Goal: Check status: Verify the current state of an ongoing process or item

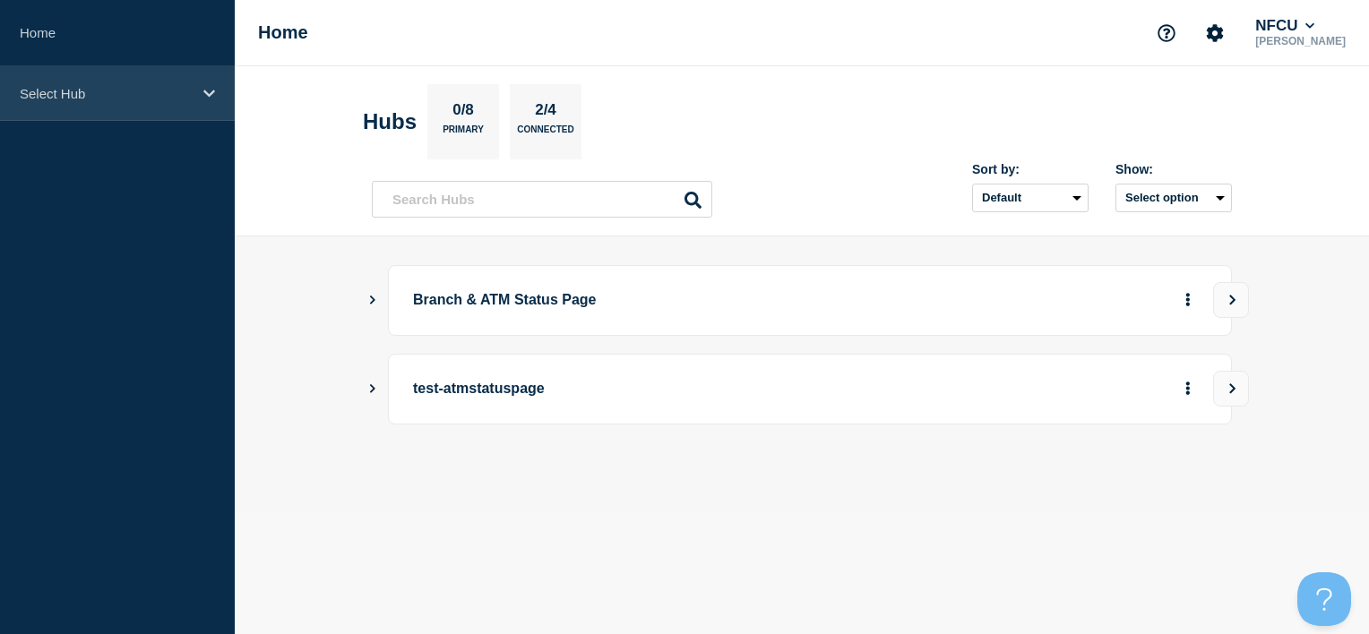
click at [168, 84] on div "Select Hub" at bounding box center [117, 93] width 235 height 55
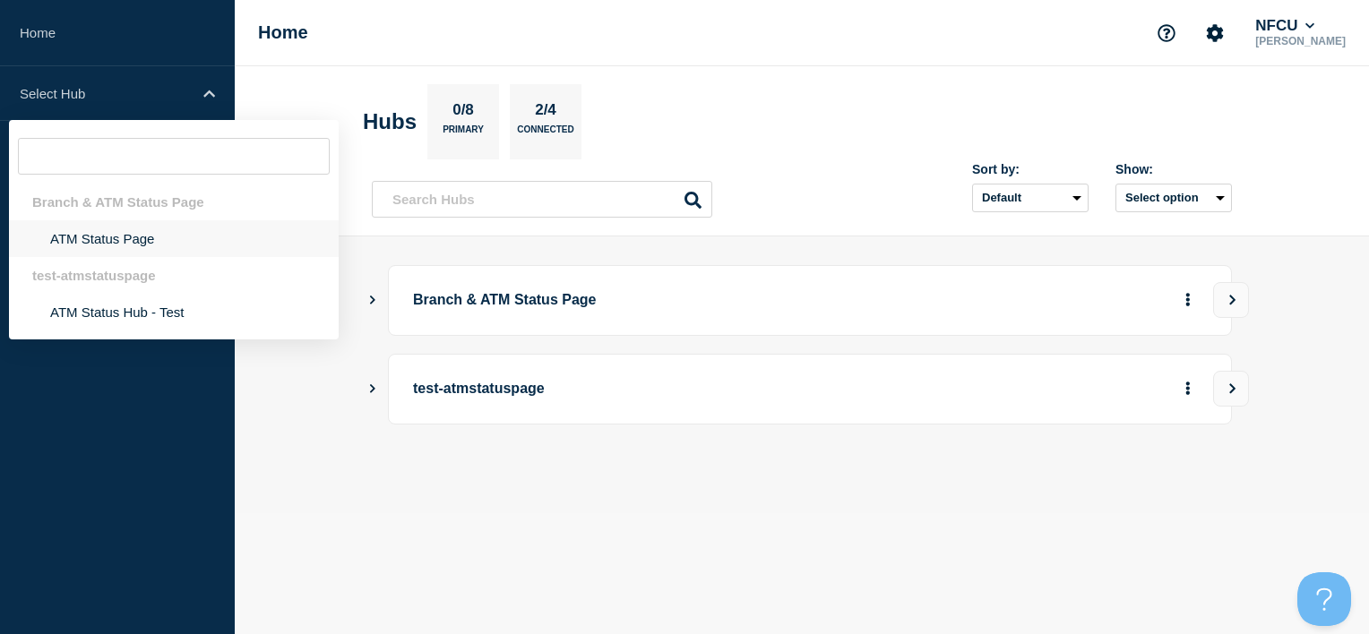
click at [129, 252] on li "ATM Status Page" at bounding box center [174, 238] width 330 height 37
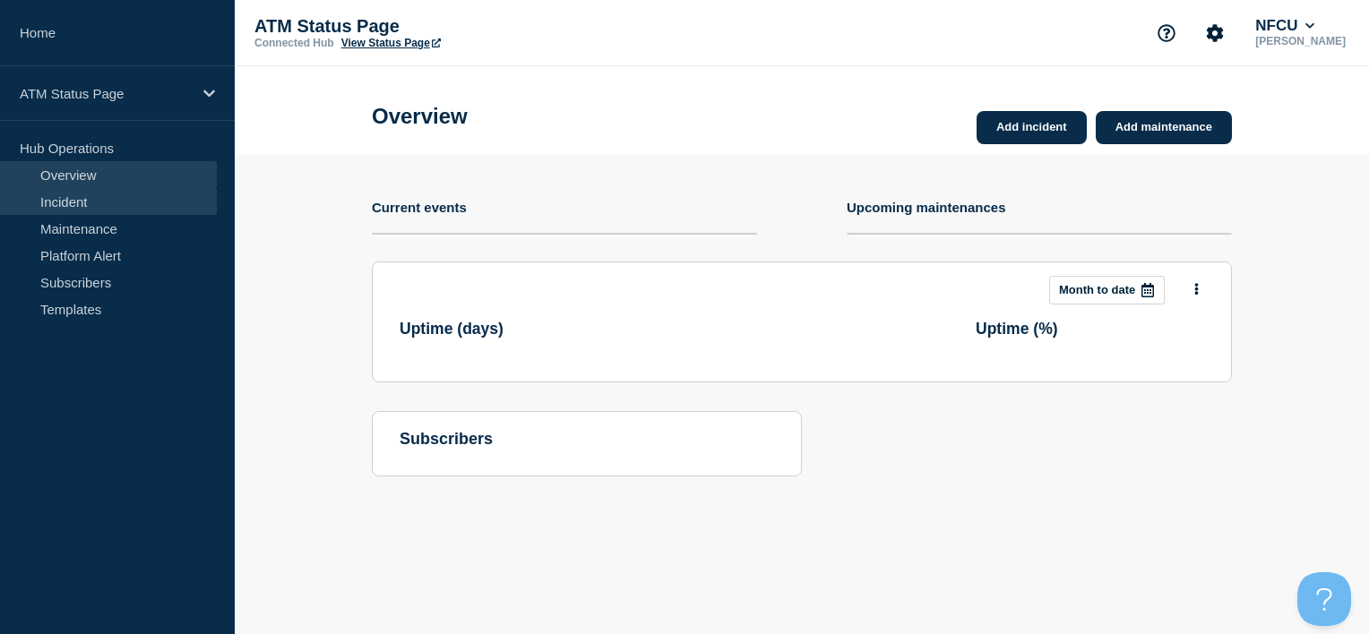
click at [158, 197] on link "Incident" at bounding box center [108, 201] width 217 height 27
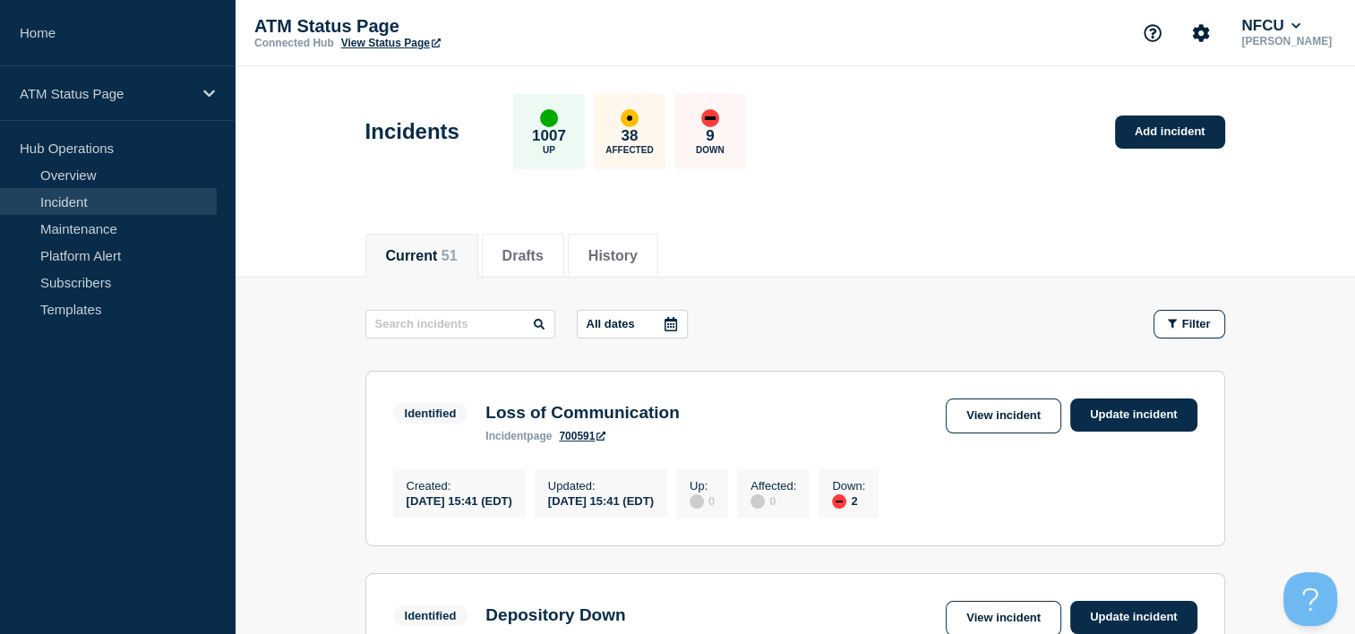
click at [674, 319] on icon at bounding box center [671, 324] width 13 height 14
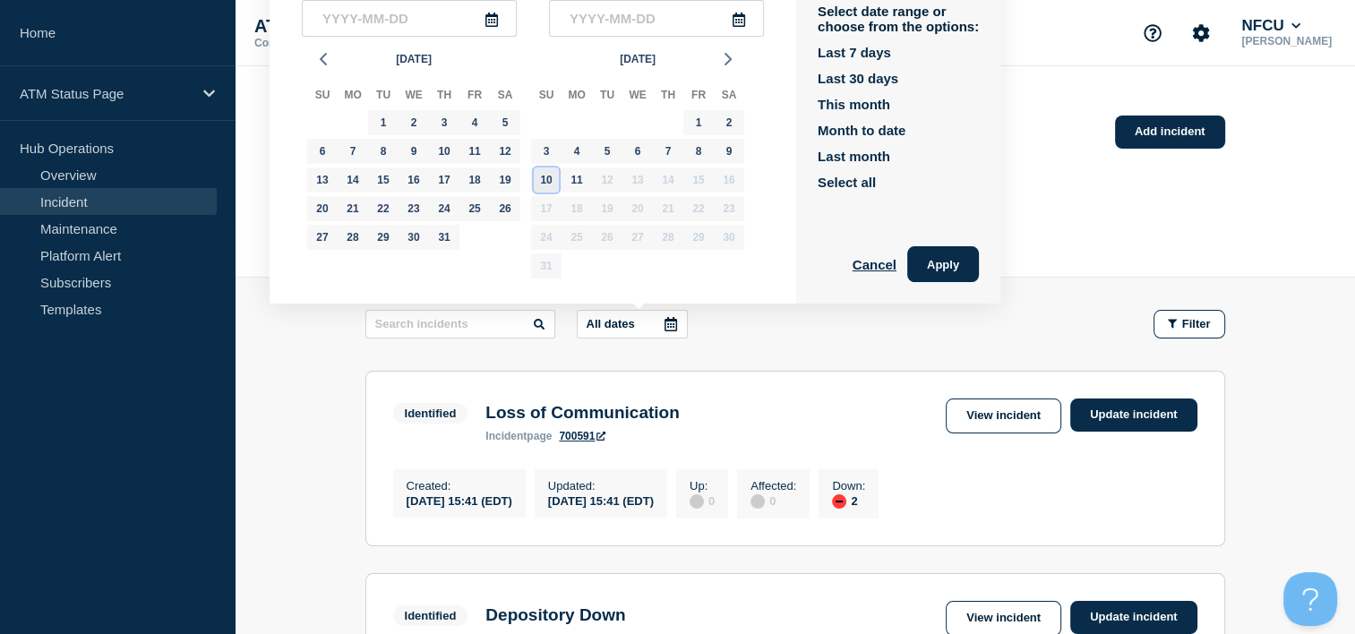
click at [544, 175] on div "10" at bounding box center [546, 179] width 25 height 25
type input "[DATE]"
click at [544, 175] on div "10" at bounding box center [546, 179] width 25 height 25
type input "[DATE]"
click at [966, 265] on button "Apply" at bounding box center [943, 264] width 72 height 36
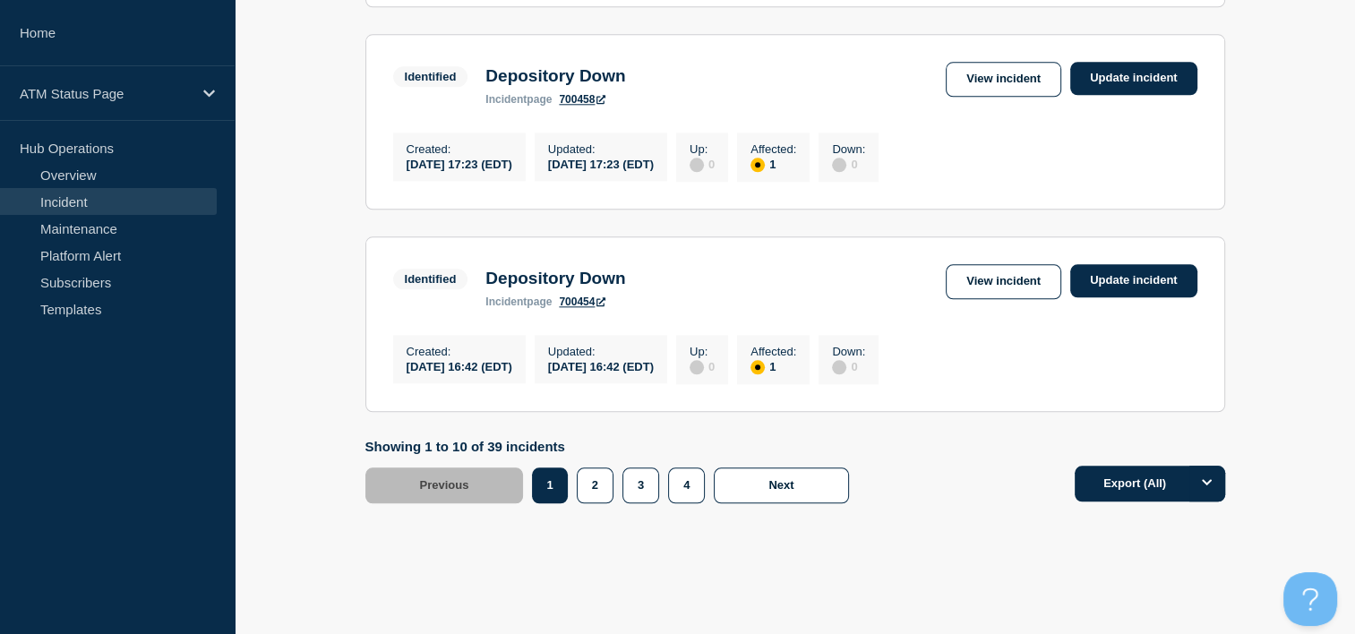
scroll to position [2042, 0]
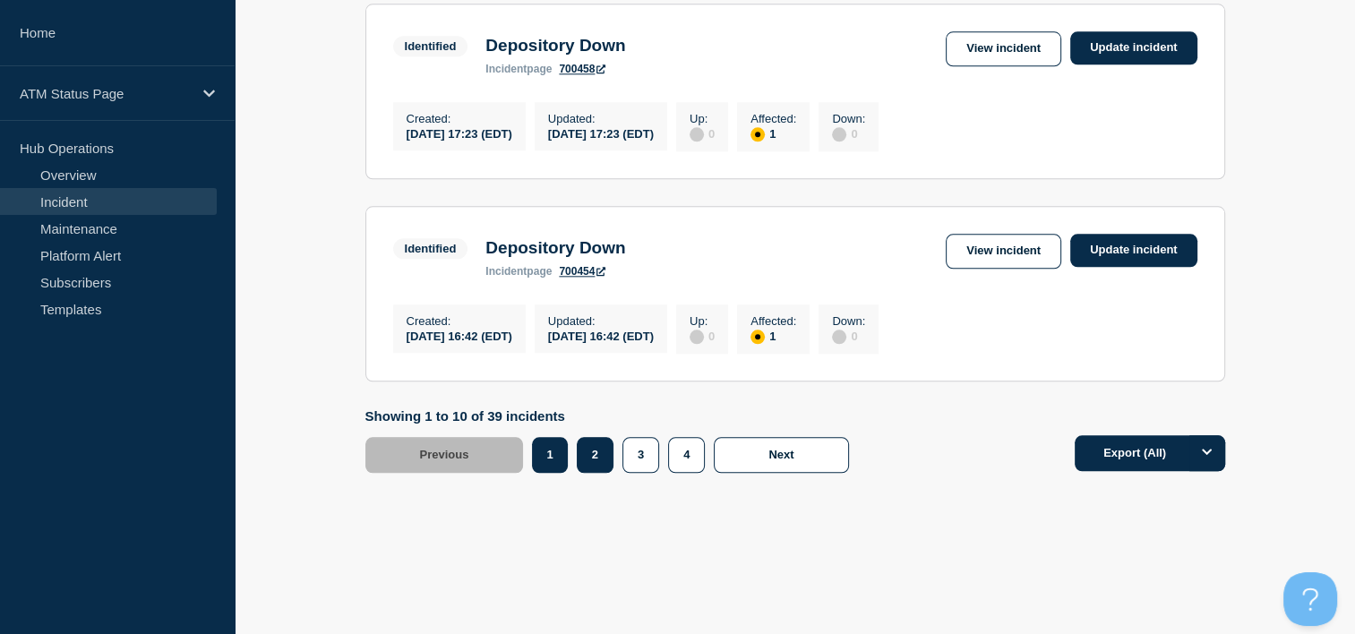
click at [598, 451] on button "2" at bounding box center [595, 455] width 37 height 36
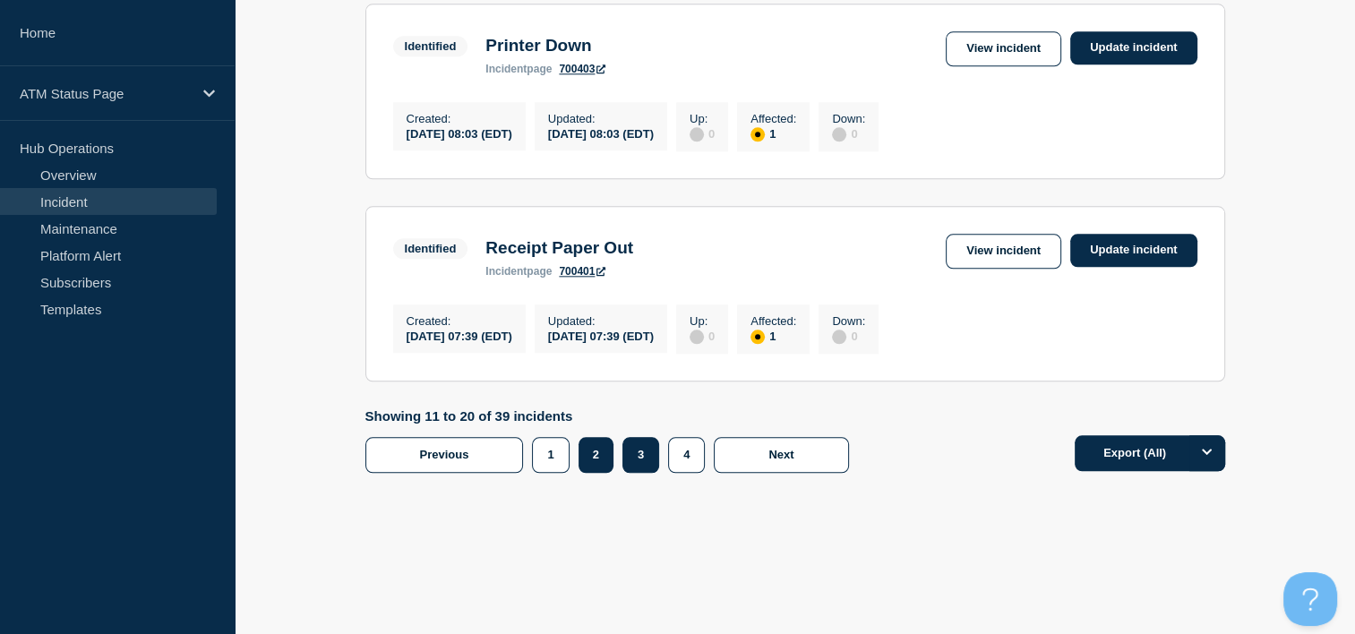
click at [646, 454] on button "3" at bounding box center [640, 455] width 37 height 36
click at [686, 454] on button "4" at bounding box center [686, 455] width 37 height 36
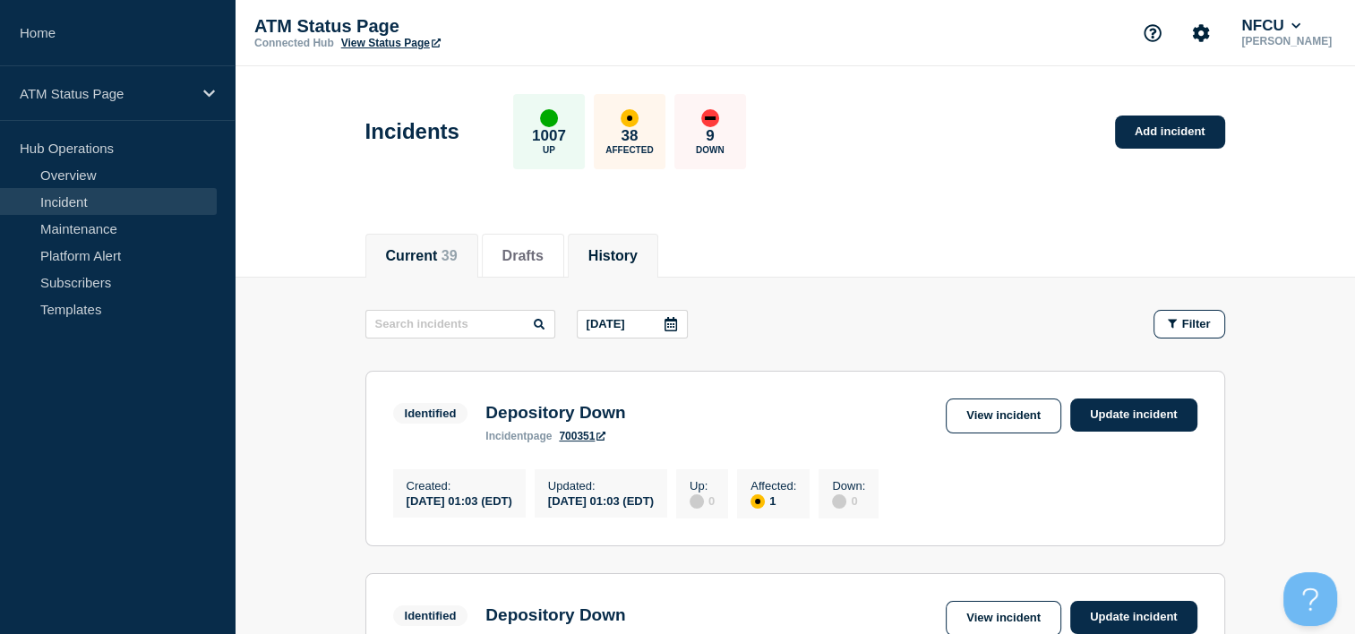
click at [631, 254] on button "History" at bounding box center [612, 256] width 49 height 16
click at [676, 331] on div at bounding box center [671, 324] width 32 height 27
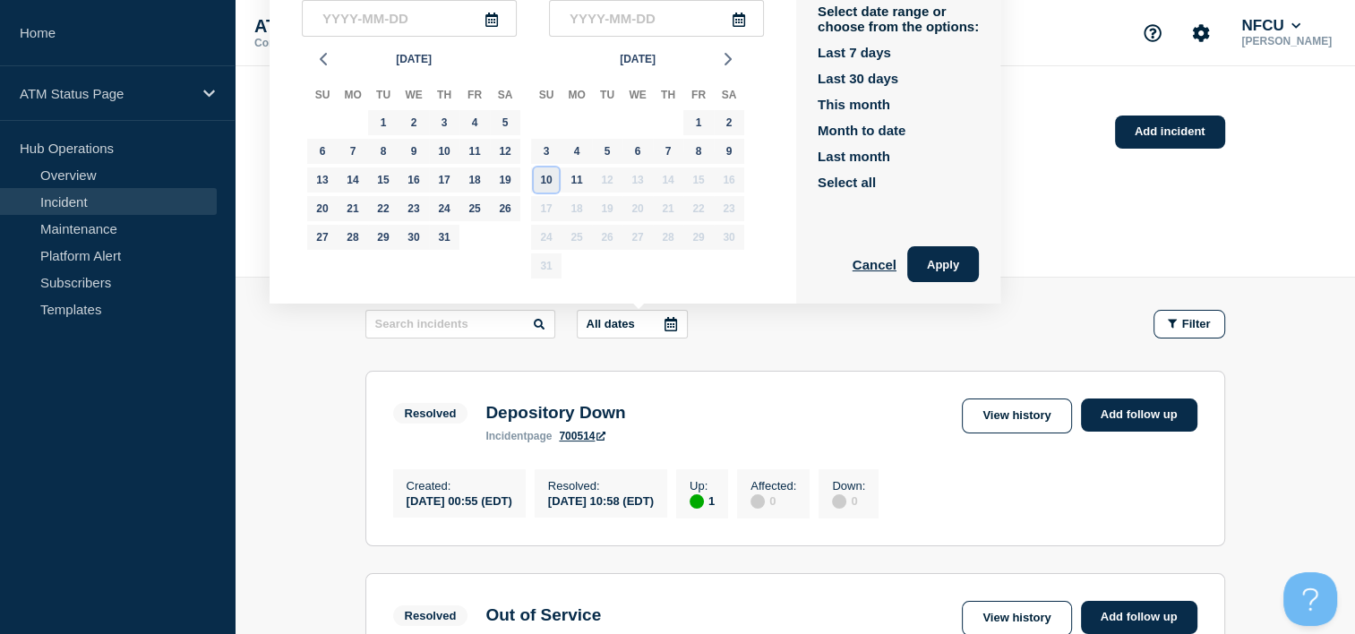
click at [543, 172] on div "10" at bounding box center [546, 179] width 25 height 25
type input "[DATE]"
click at [543, 172] on div "10" at bounding box center [546, 179] width 25 height 25
type input "[DATE]"
click at [942, 262] on button "Apply" at bounding box center [943, 264] width 72 height 36
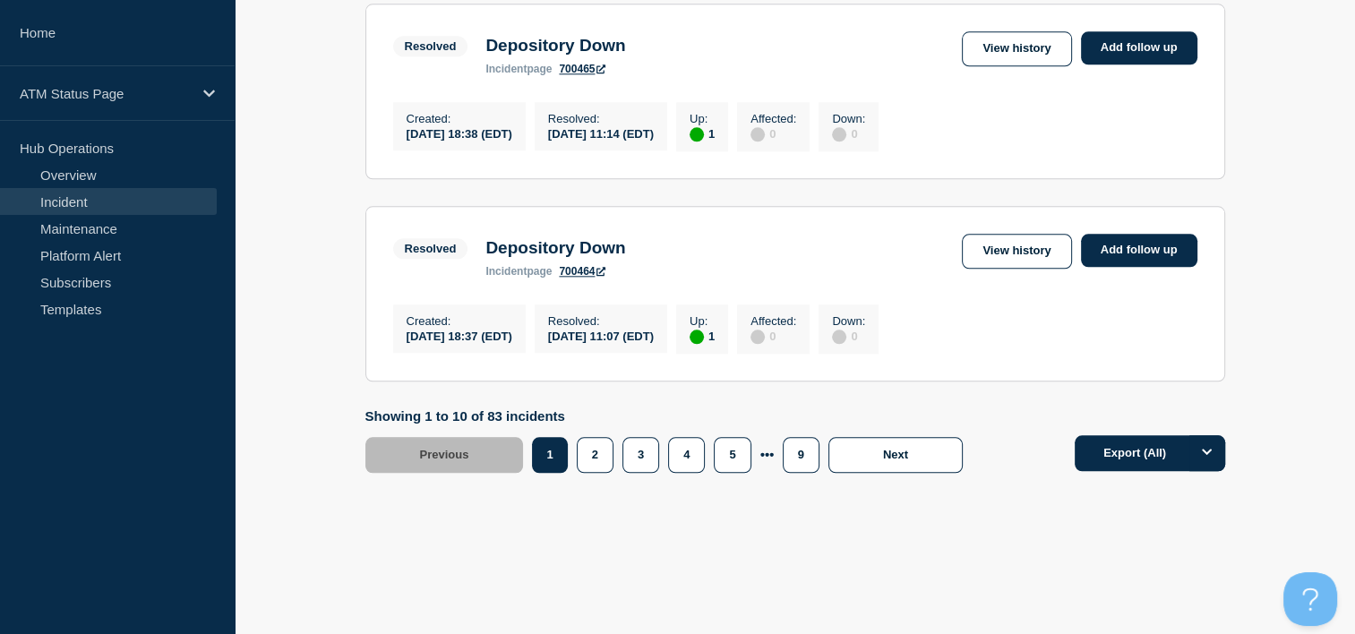
scroll to position [2042, 0]
click at [638, 469] on button "3" at bounding box center [640, 455] width 37 height 36
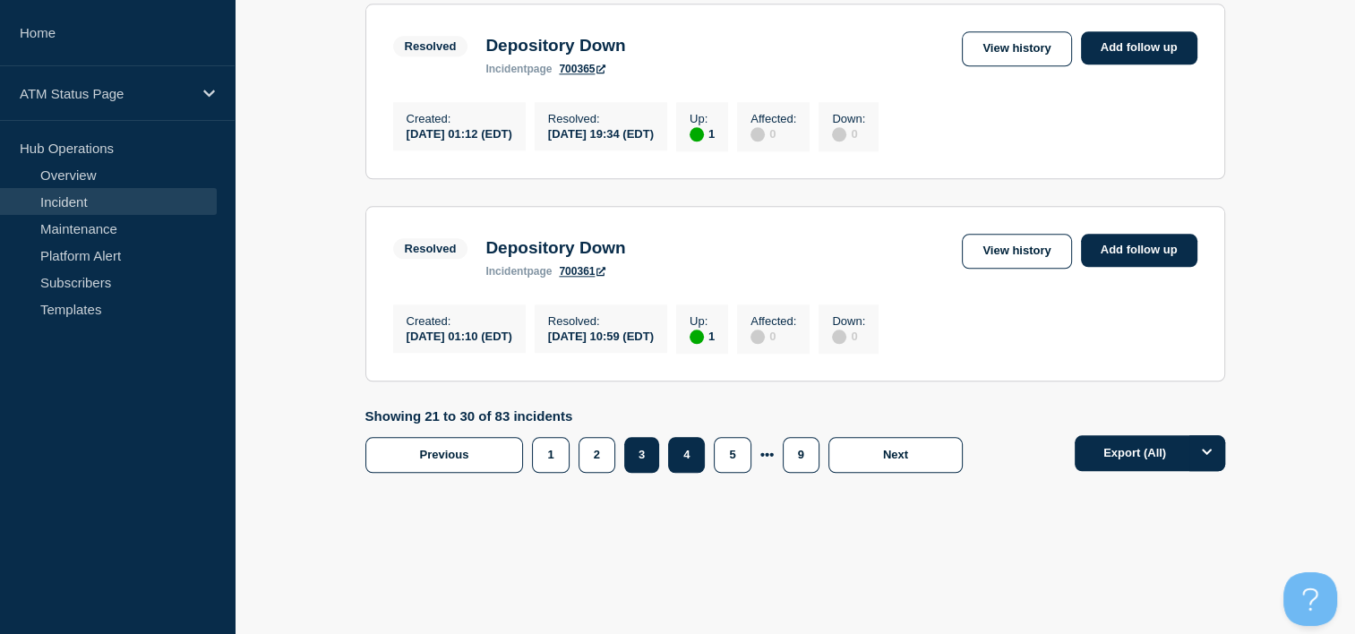
click at [683, 466] on button "4" at bounding box center [686, 455] width 37 height 36
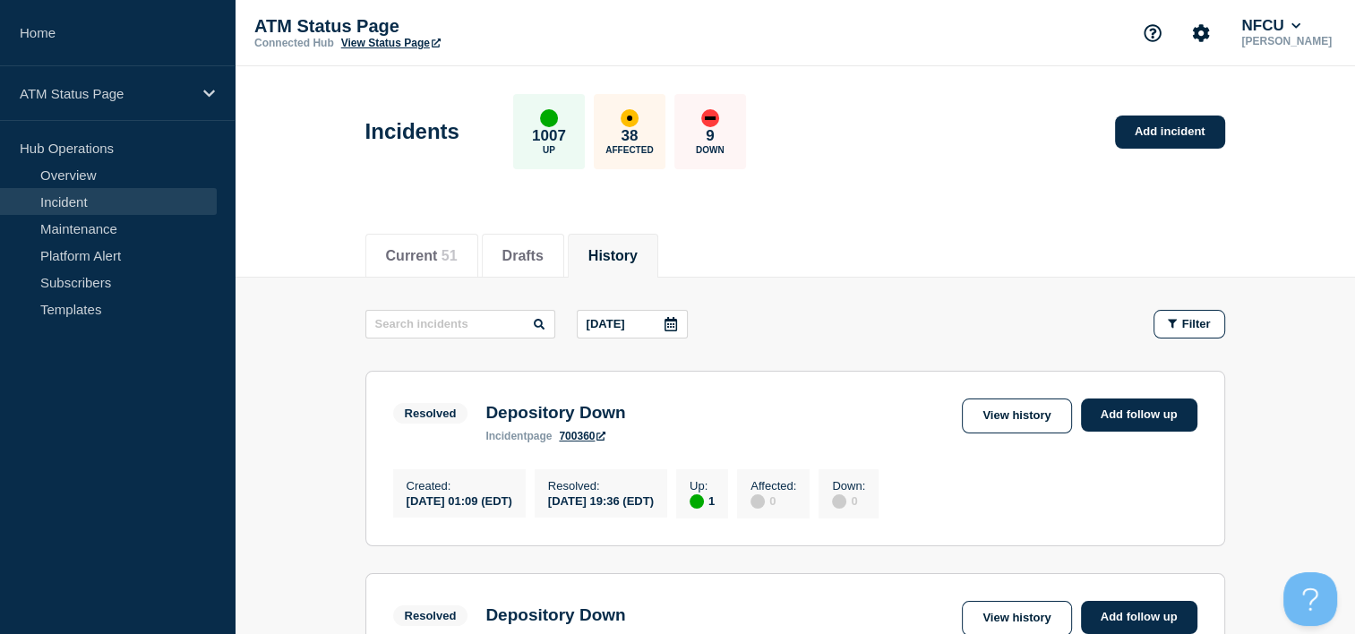
click at [675, 317] on icon at bounding box center [671, 324] width 13 height 14
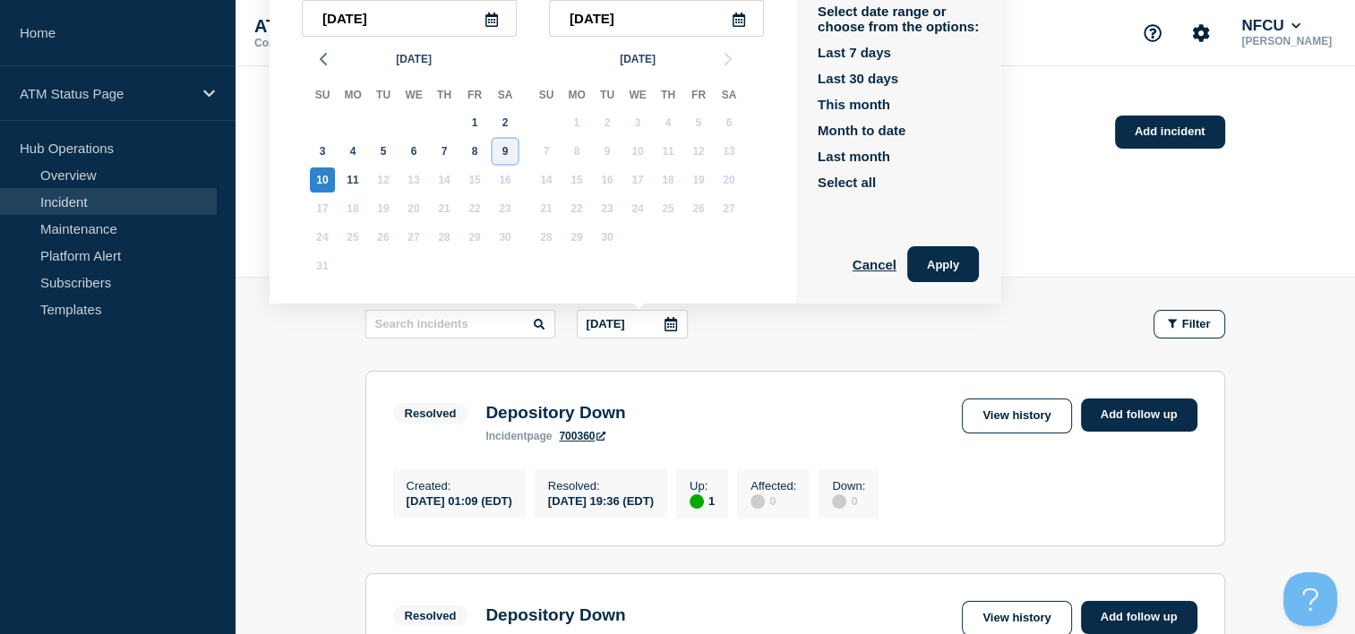
click at [508, 146] on div "9" at bounding box center [505, 151] width 25 height 25
type input "[DATE]"
click at [508, 146] on div "9" at bounding box center [505, 151] width 25 height 25
type input "[DATE]"
click at [943, 252] on button "Apply" at bounding box center [943, 264] width 72 height 36
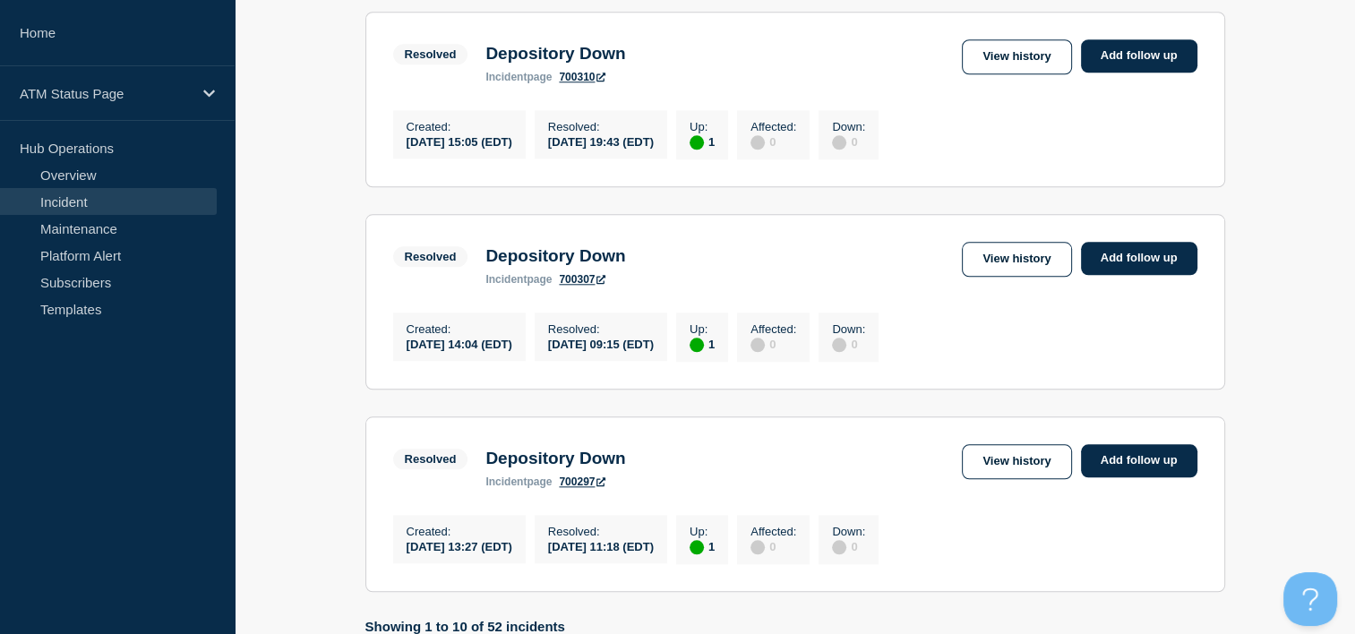
scroll to position [2042, 0]
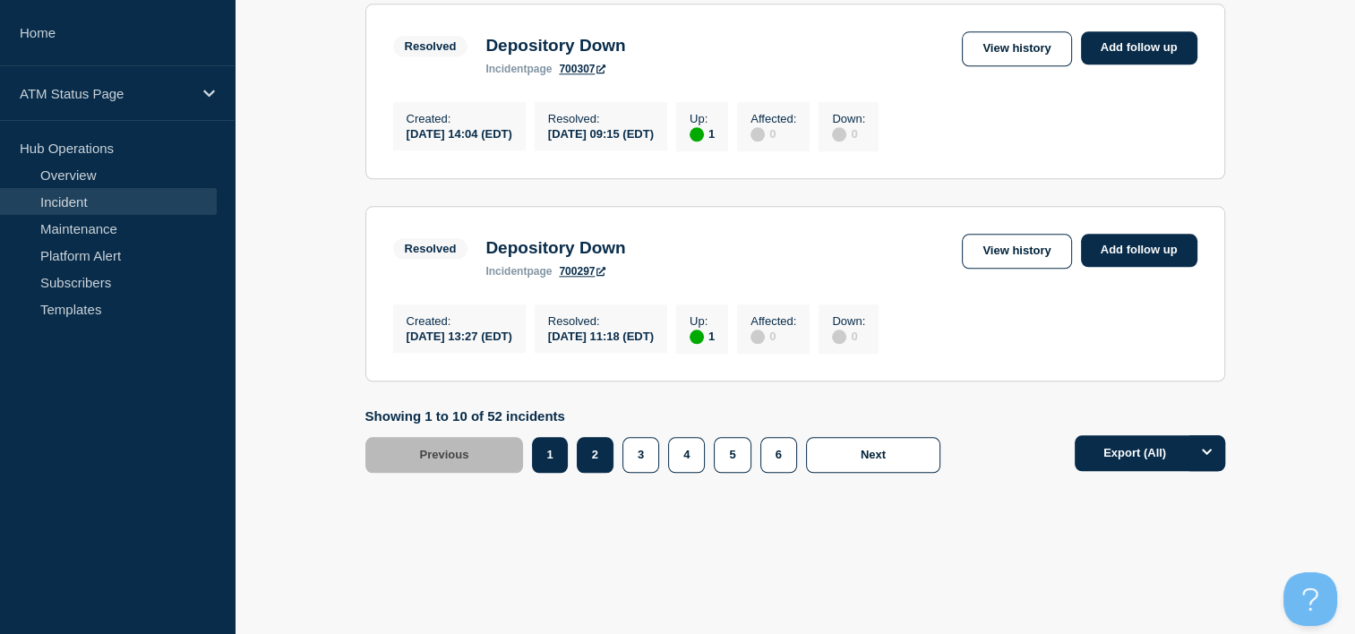
click at [588, 457] on button "2" at bounding box center [595, 455] width 37 height 36
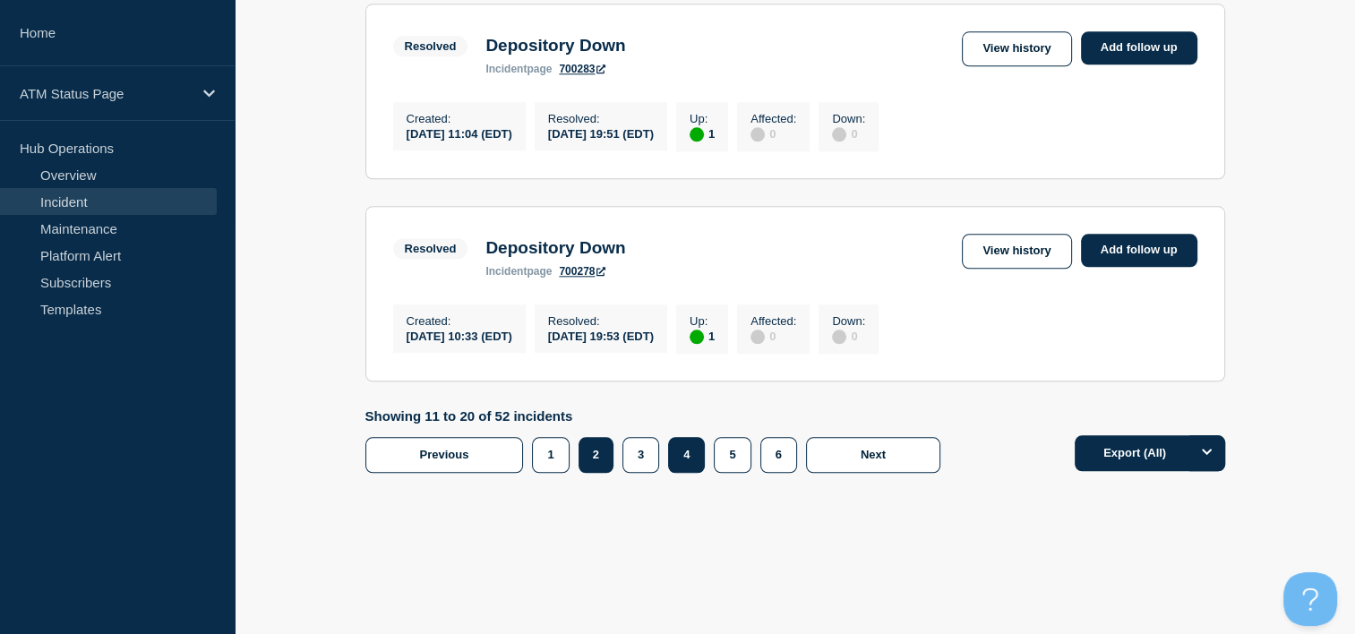
click at [681, 459] on button "4" at bounding box center [686, 455] width 37 height 36
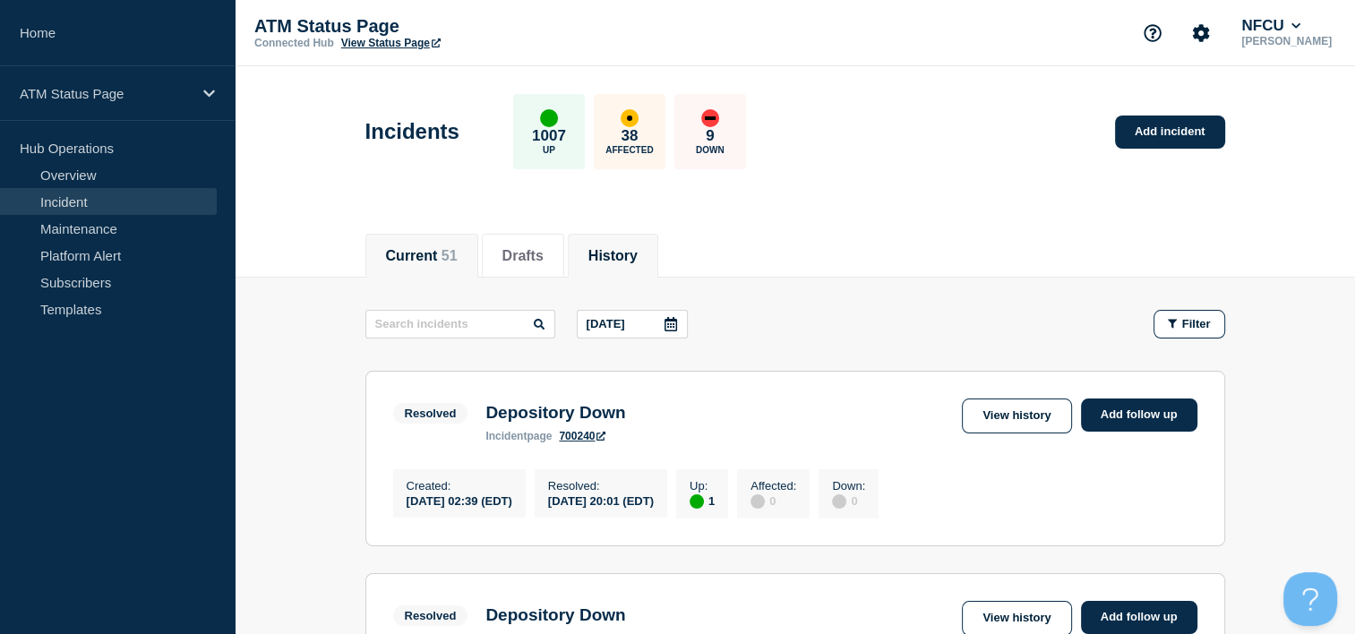
click at [427, 266] on li "Current 51" at bounding box center [421, 256] width 113 height 44
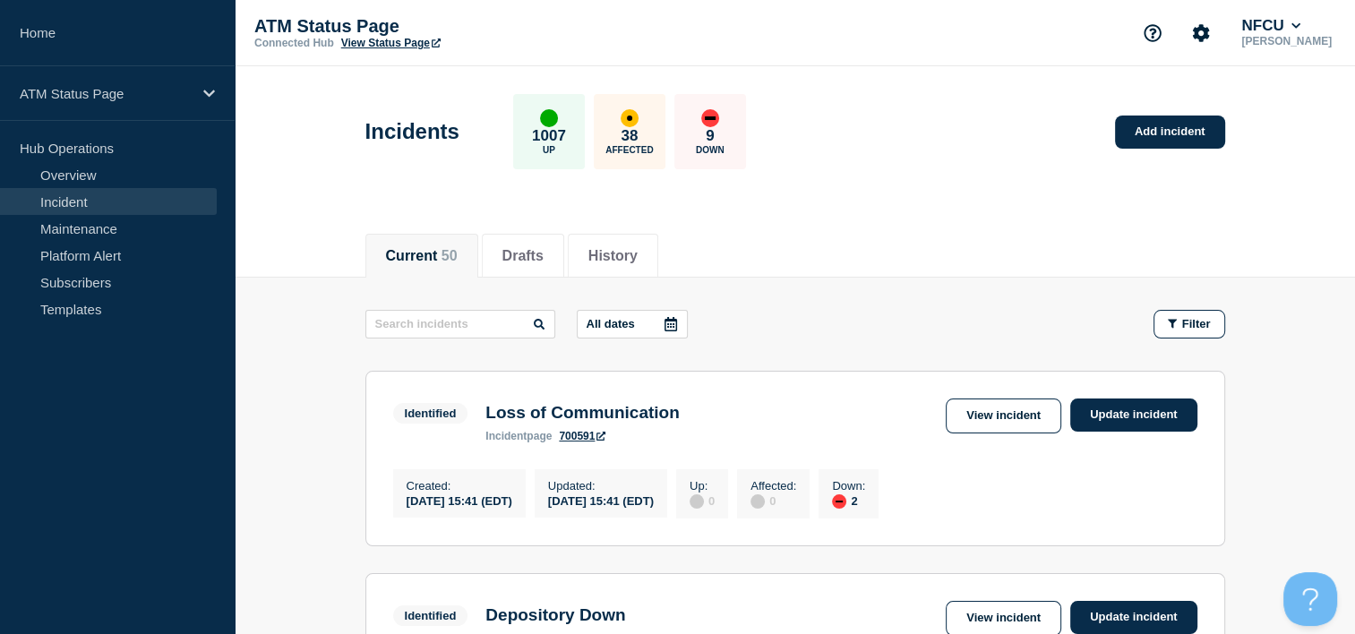
click at [678, 318] on icon at bounding box center [671, 324] width 14 height 14
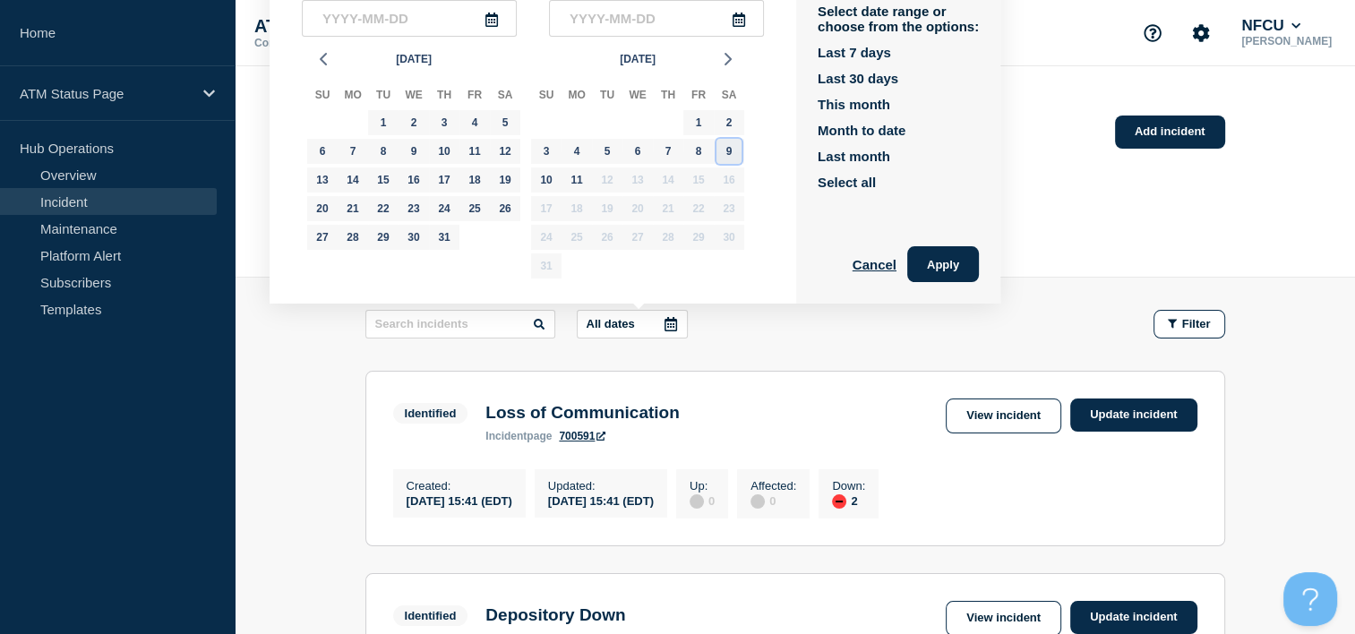
click at [720, 146] on div "9" at bounding box center [729, 151] width 25 height 25
type input "[DATE]"
click at [720, 146] on div "9" at bounding box center [729, 151] width 25 height 25
type input "[DATE]"
click at [962, 268] on button "Apply" at bounding box center [943, 264] width 72 height 36
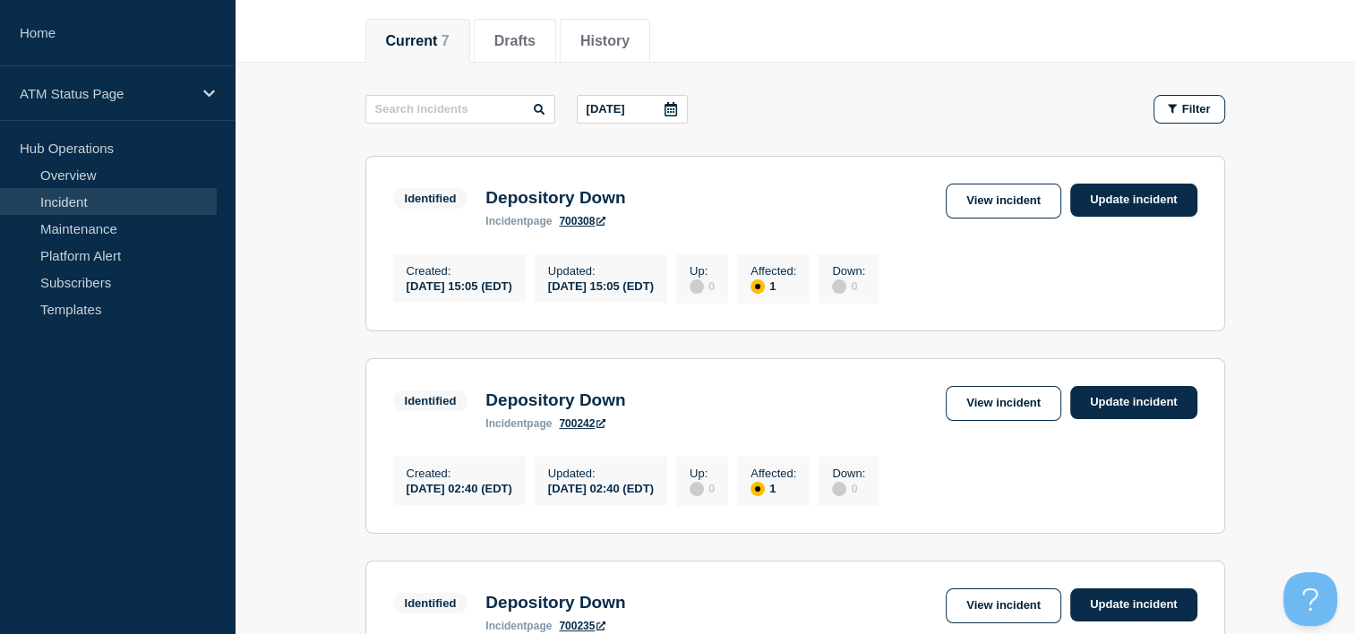
scroll to position [214, 0]
click at [676, 115] on icon at bounding box center [671, 110] width 14 height 14
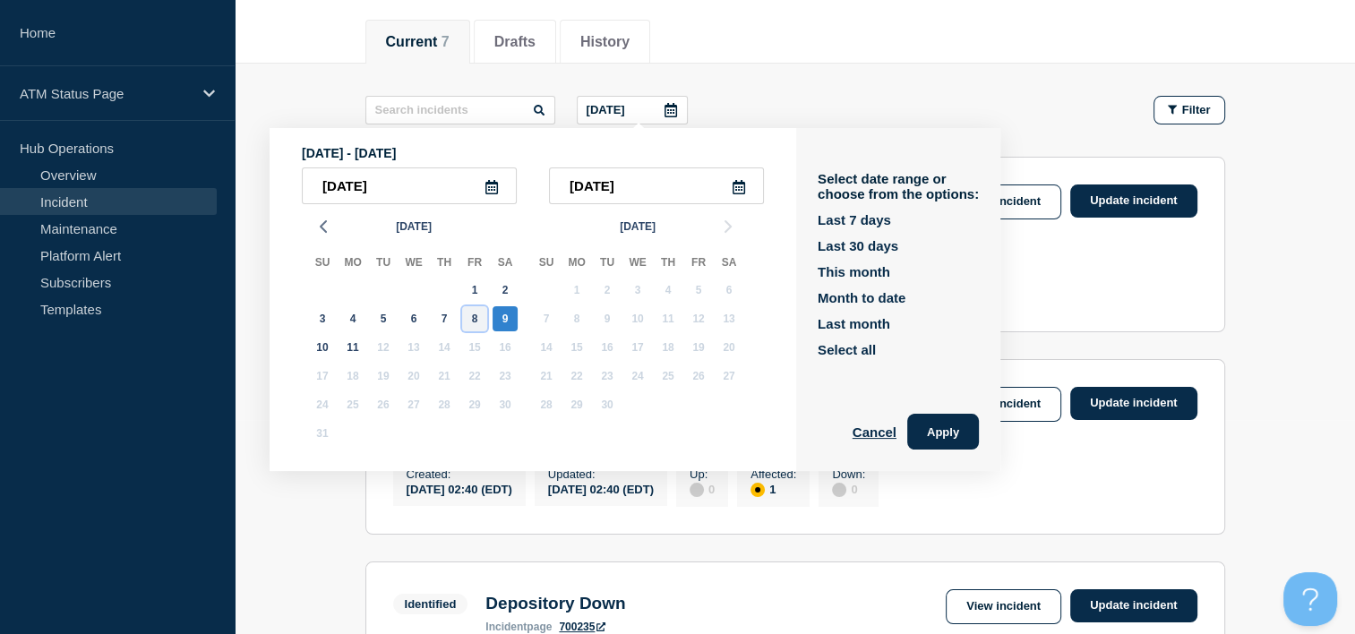
click at [479, 316] on div "8" at bounding box center [474, 318] width 25 height 25
type input "[DATE]"
click at [479, 316] on div "8" at bounding box center [474, 318] width 25 height 25
type input "[DATE]"
click at [960, 416] on button "Apply" at bounding box center [943, 432] width 72 height 36
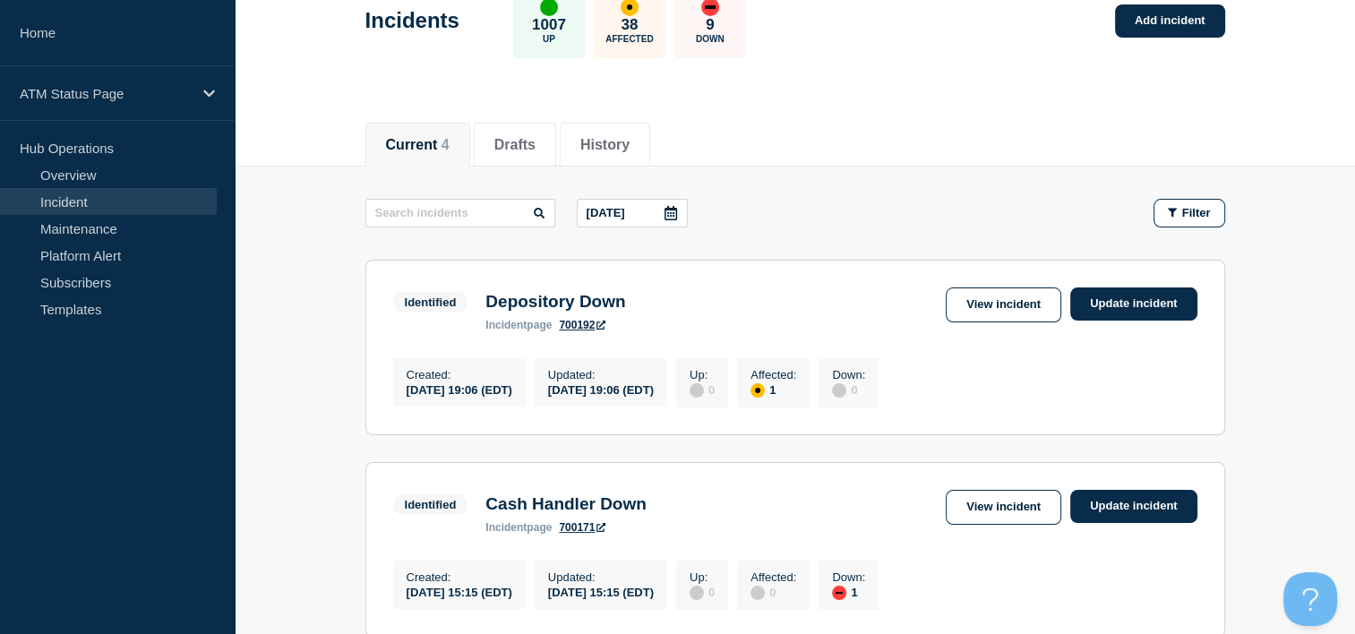
scroll to position [110, 0]
click at [630, 145] on button "History" at bounding box center [604, 146] width 49 height 16
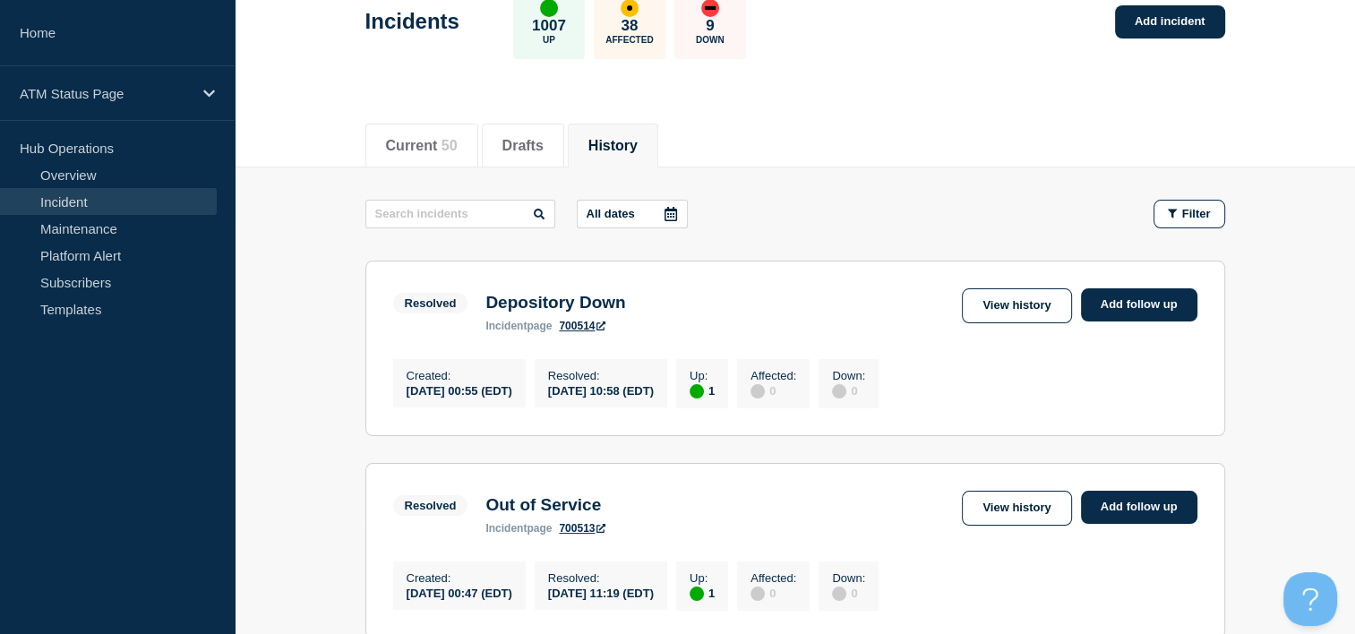
click at [676, 208] on icon at bounding box center [671, 214] width 13 height 14
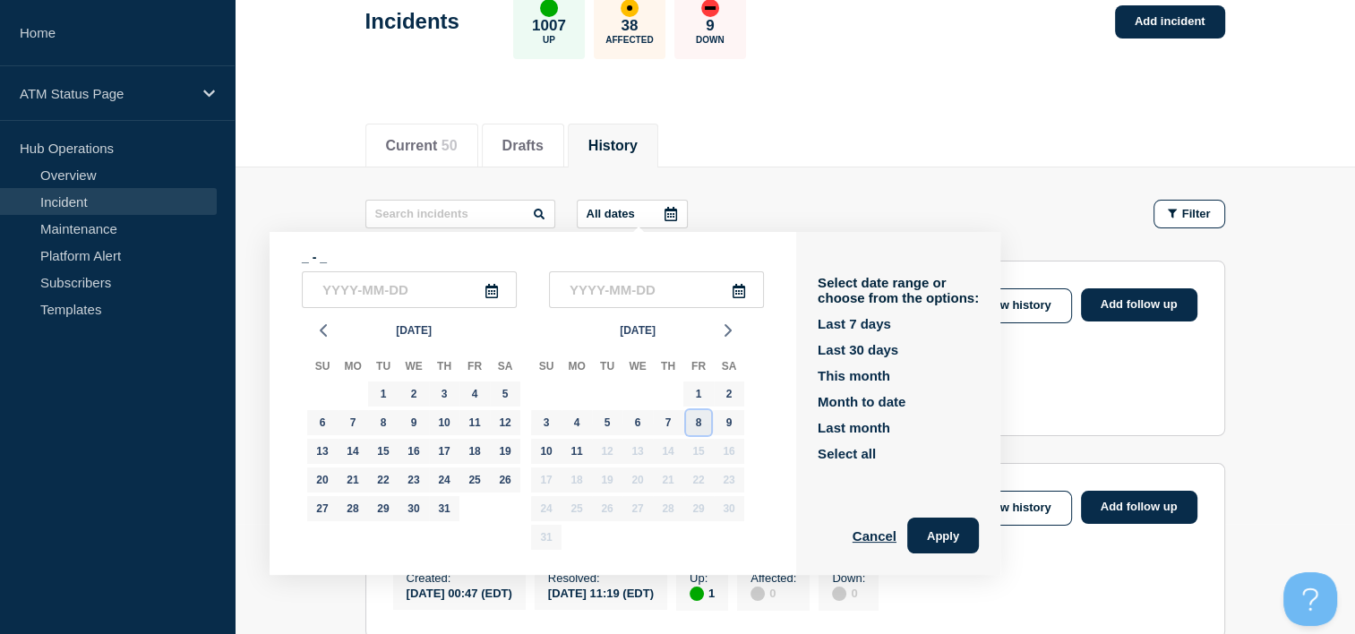
click at [695, 419] on div "8" at bounding box center [698, 422] width 25 height 25
type input "[DATE]"
click at [695, 419] on div "8" at bounding box center [698, 422] width 25 height 25
type input "[DATE]"
click at [966, 547] on button "Apply" at bounding box center [943, 536] width 72 height 36
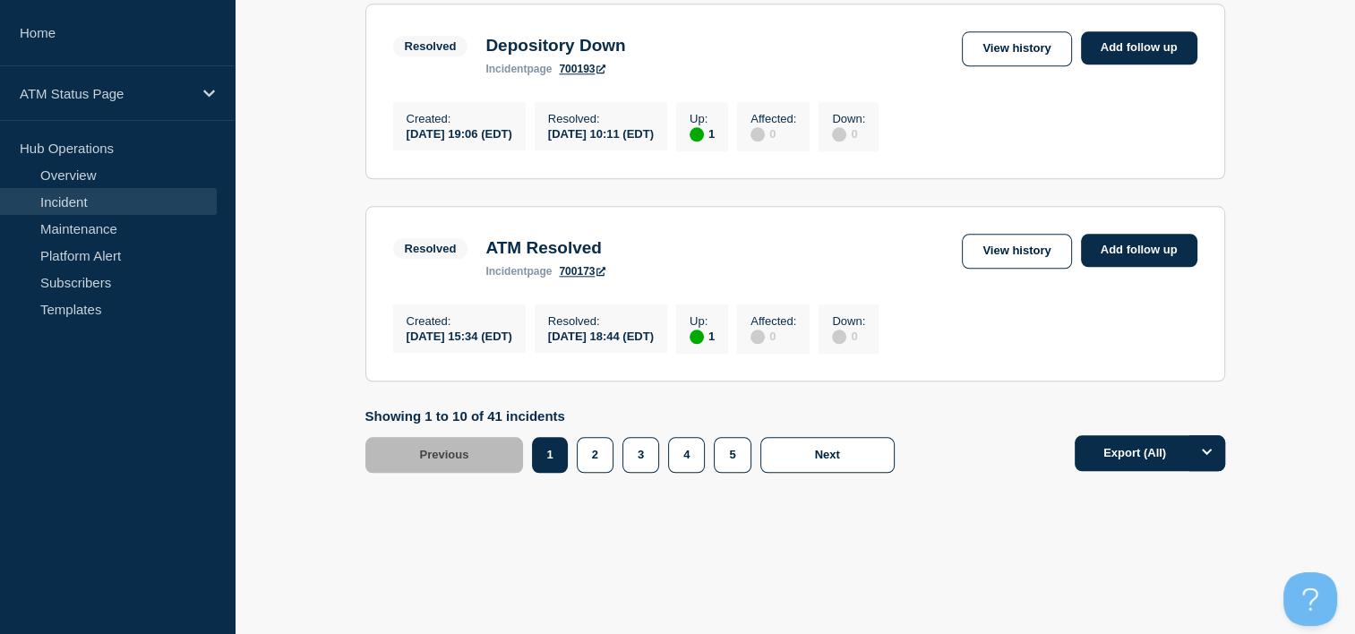
scroll to position [1994, 0]
click at [634, 473] on button "3" at bounding box center [640, 455] width 37 height 36
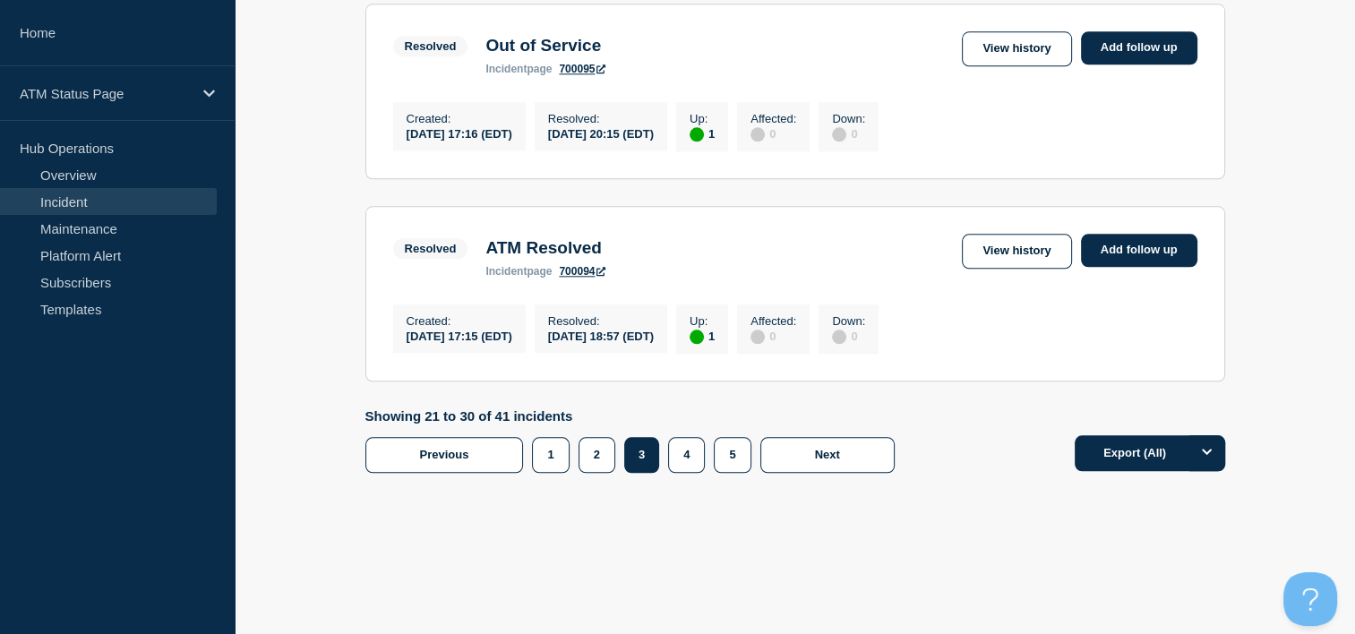
scroll to position [2042, 0]
